Goal: Check status: Check status

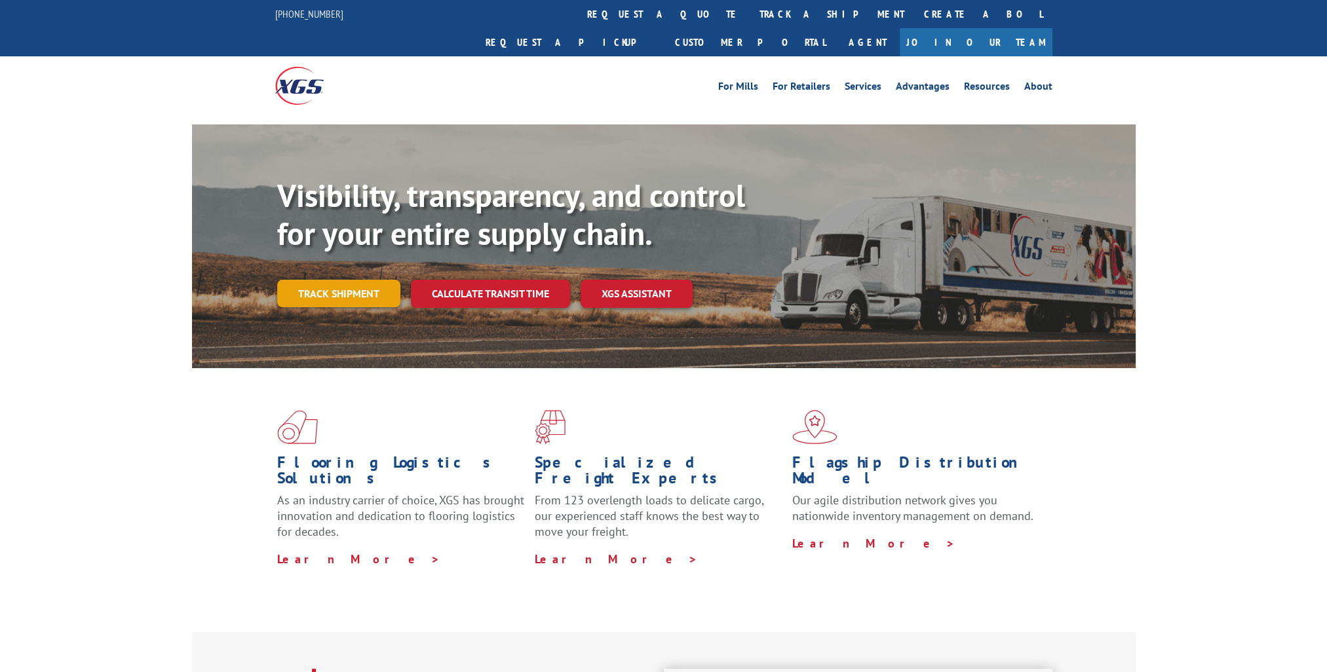
click at [359, 280] on link "Track shipment" at bounding box center [338, 294] width 123 height 28
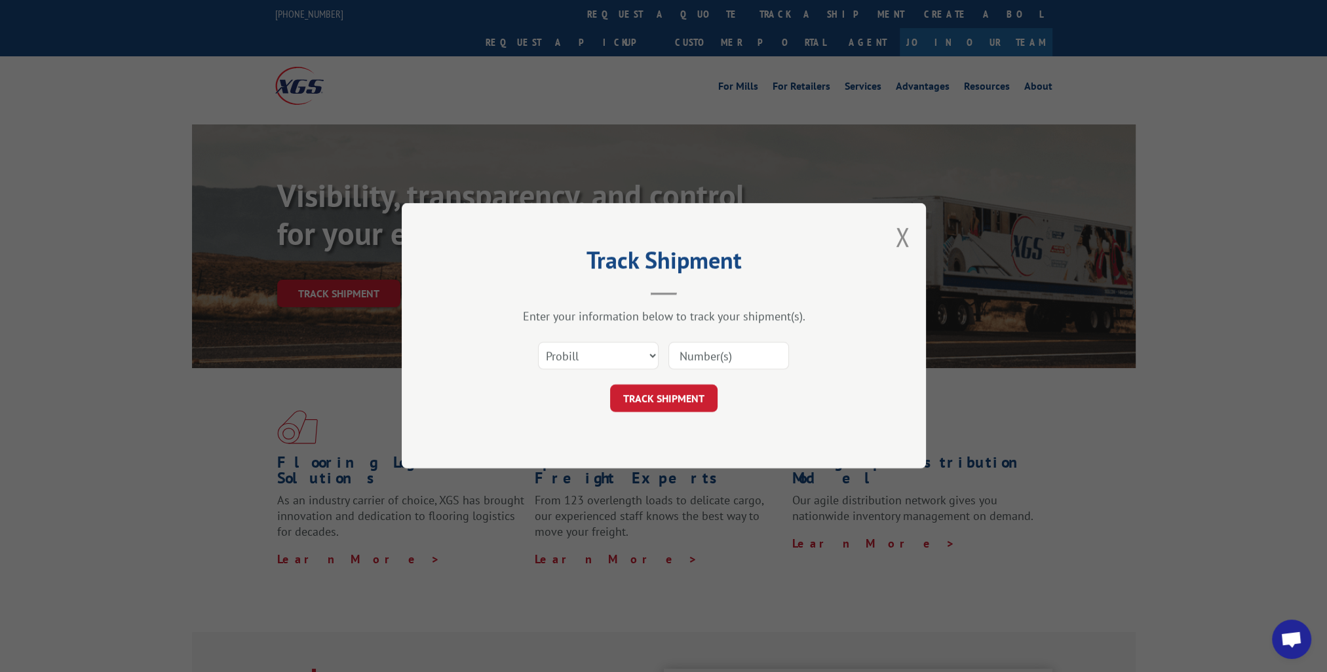
click at [724, 358] on input at bounding box center [728, 357] width 121 height 28
paste input "14776392"
type input "14776392"
click at [685, 390] on button "TRACK SHIPMENT" at bounding box center [663, 399] width 107 height 28
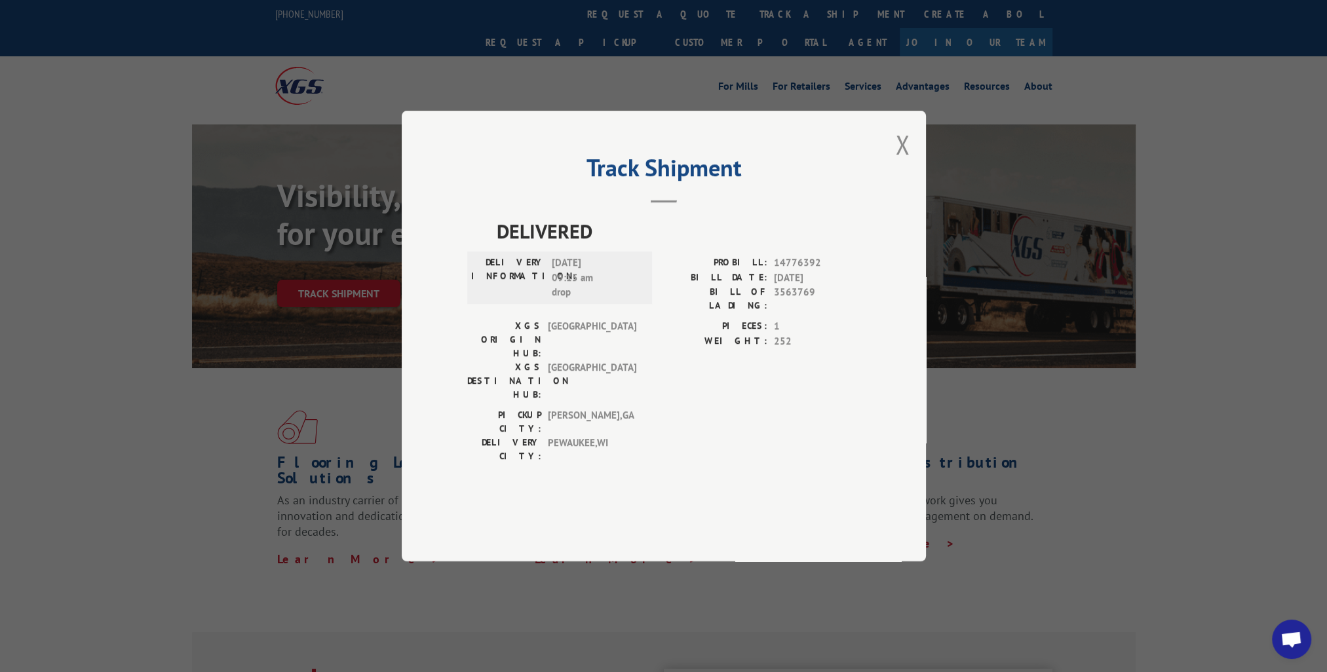
click at [818, 432] on div "PICKUP CITY: [GEOGRAPHIC_DATA] , [GEOGRAPHIC_DATA] DELIVERY CITY: [GEOGRAPHIC_D…" at bounding box center [663, 439] width 393 height 62
click at [902, 162] on button "Close modal" at bounding box center [902, 144] width 14 height 35
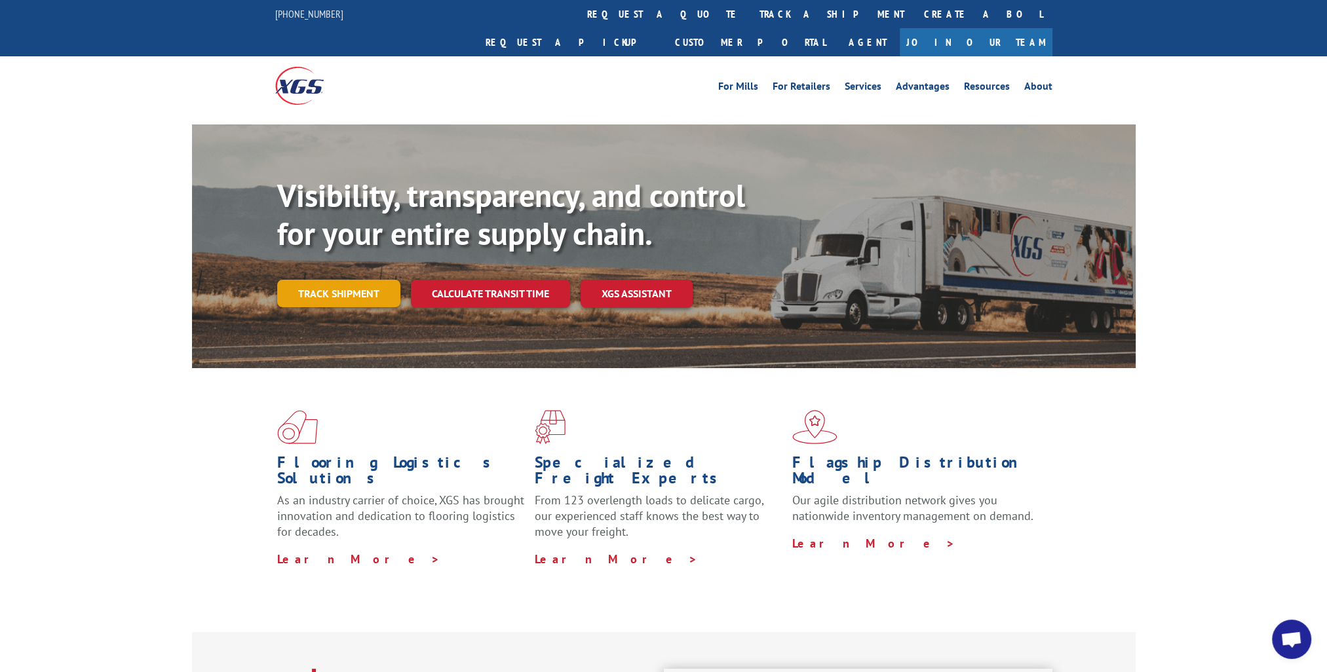
click at [342, 280] on link "Track shipment" at bounding box center [338, 294] width 123 height 28
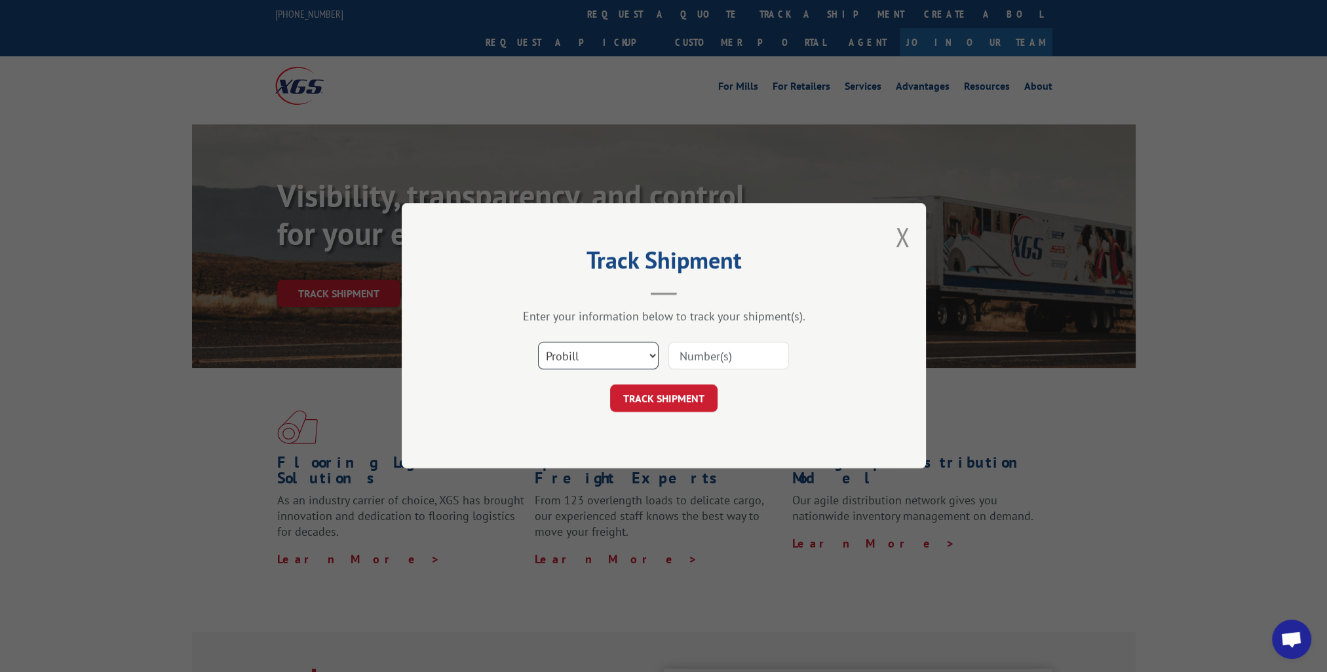
click at [620, 361] on select "Select category... Probill BOL PO" at bounding box center [598, 357] width 121 height 28
select select "bol"
click at [538, 343] on select "Select category... Probill BOL PO" at bounding box center [598, 357] width 121 height 28
click at [704, 358] on input at bounding box center [728, 357] width 121 height 28
paste input "14776392"
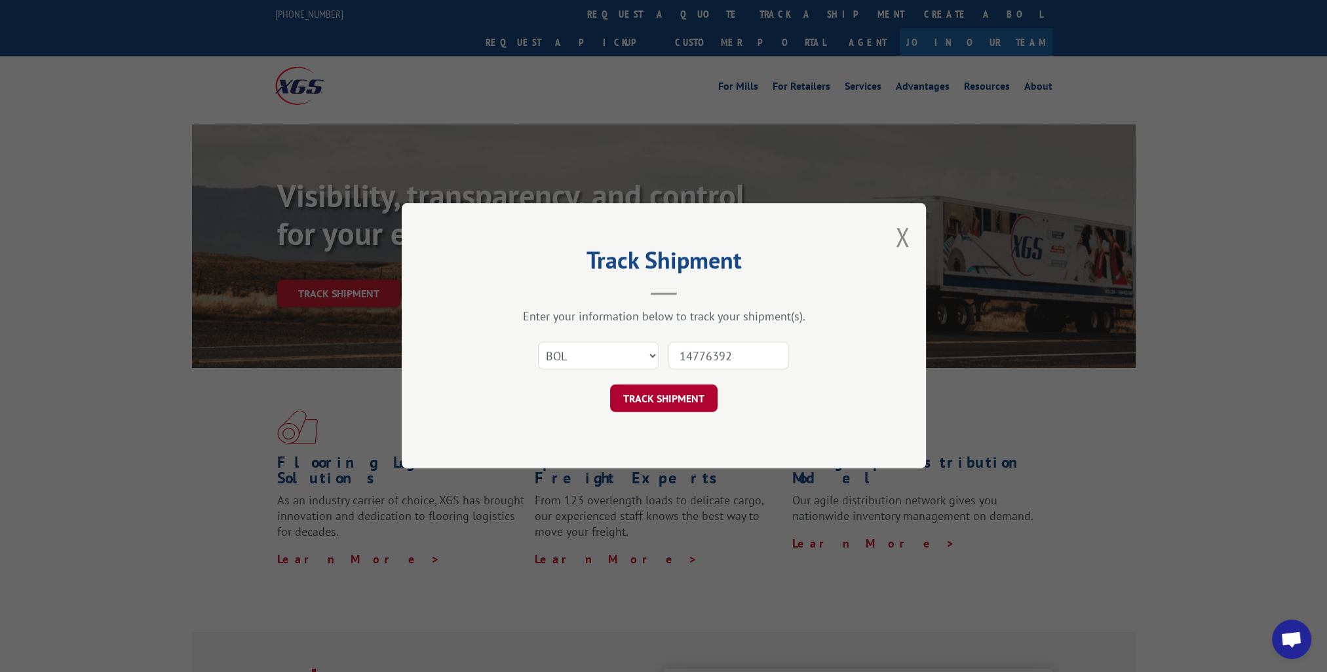
type input "14776392"
click at [683, 404] on button "TRACK SHIPMENT" at bounding box center [663, 399] width 107 height 28
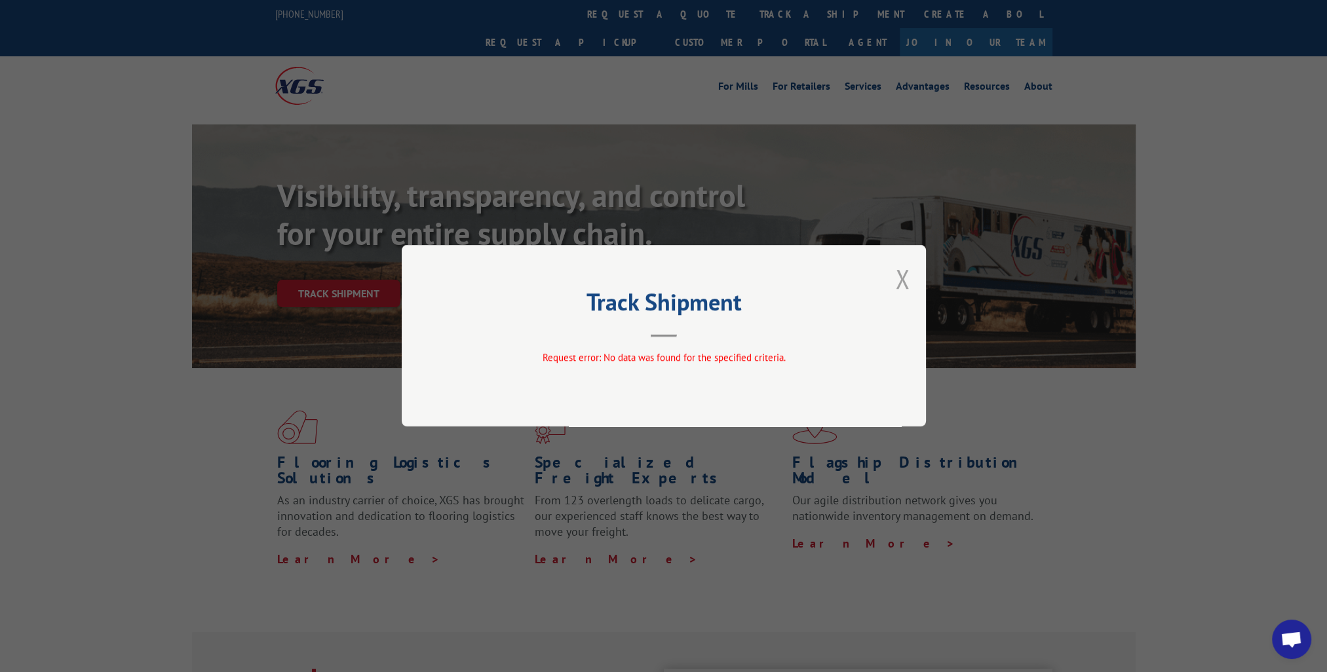
click at [899, 275] on button "Close modal" at bounding box center [902, 278] width 14 height 35
